Goal: Check status: Check status

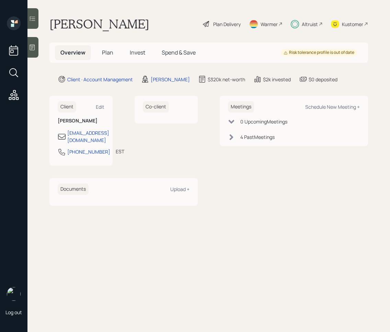
click at [108, 51] on span "Plan" at bounding box center [107, 53] width 11 height 8
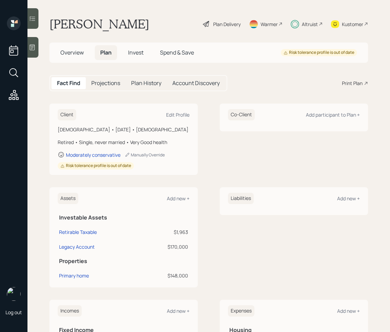
click at [135, 53] on span "Invest" at bounding box center [135, 53] width 15 height 8
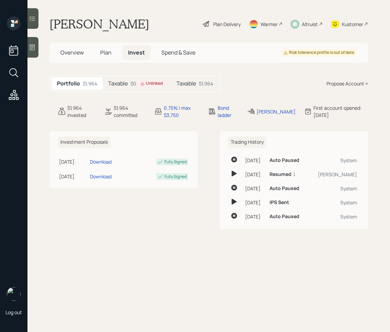
click at [195, 89] on div "Taxable $1,964" at bounding box center [195, 83] width 48 height 13
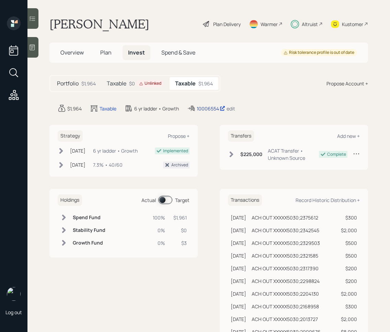
click at [210, 109] on div "10006554" at bounding box center [210, 108] width 28 height 7
